Goal: Book appointment/travel/reservation

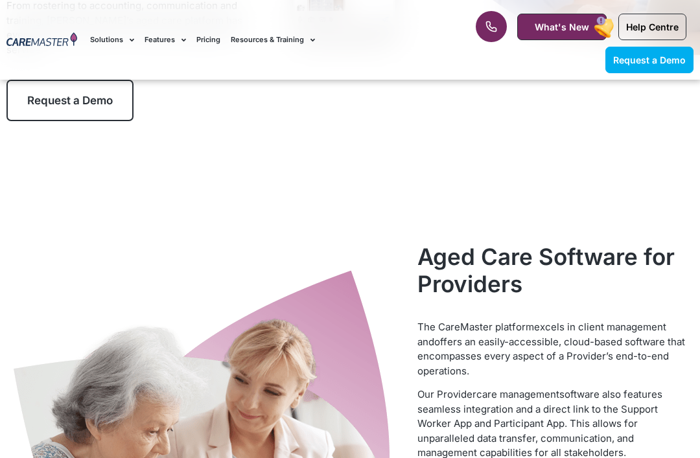
scroll to position [373, 0]
click at [39, 95] on span "Request a Demo" at bounding box center [70, 101] width 86 height 13
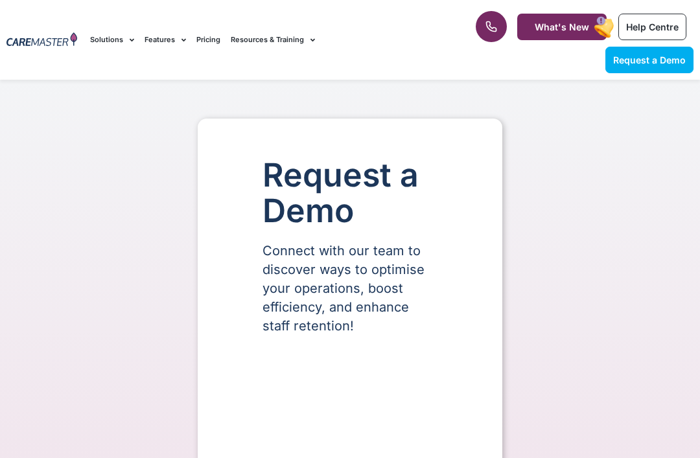
select select "**"
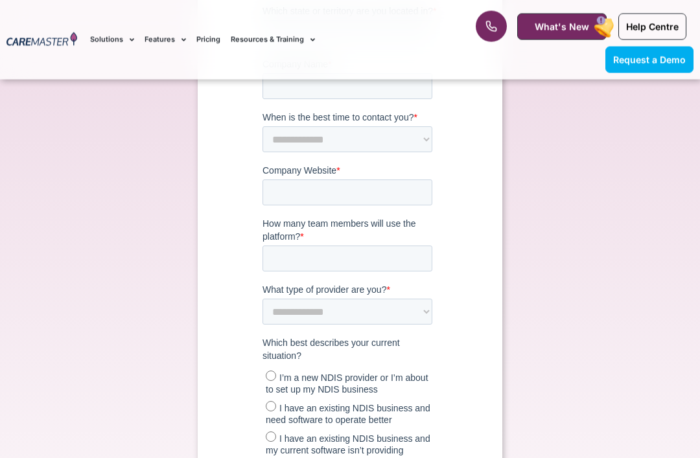
scroll to position [593, 0]
